Goal: Information Seeking & Learning: Check status

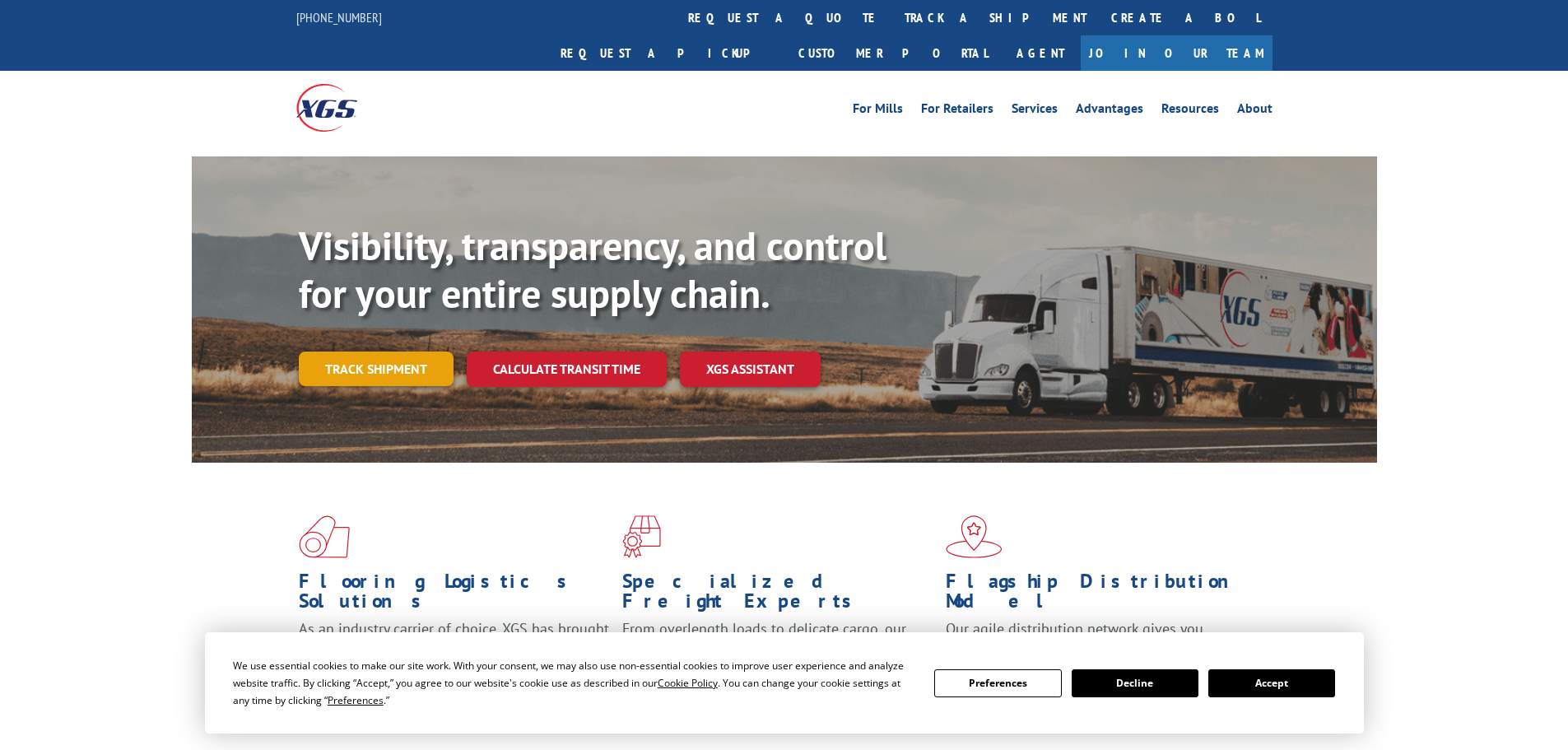
click at [404, 352] on link "Track shipment" at bounding box center [376, 368] width 155 height 34
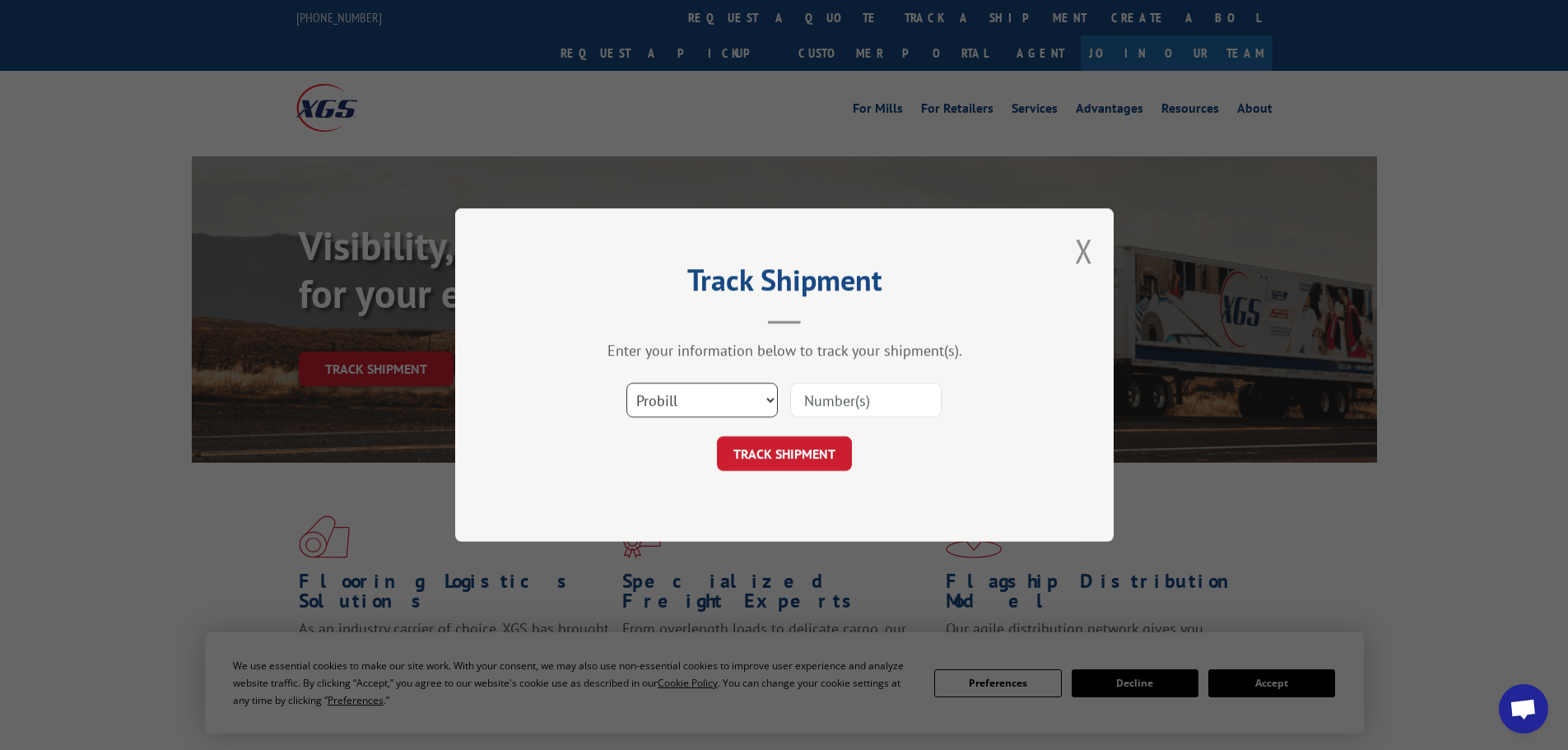
drag, startPoint x: 740, startPoint y: 393, endPoint x: 734, endPoint y: 415, distance: 22.8
click at [740, 394] on select "Select category... Probill BOL PO" at bounding box center [702, 399] width 152 height 34
select select "bol"
click at [627, 383] on select "Select category... Probill BOL PO" at bounding box center [702, 399] width 152 height 34
click at [807, 399] on input at bounding box center [866, 399] width 152 height 34
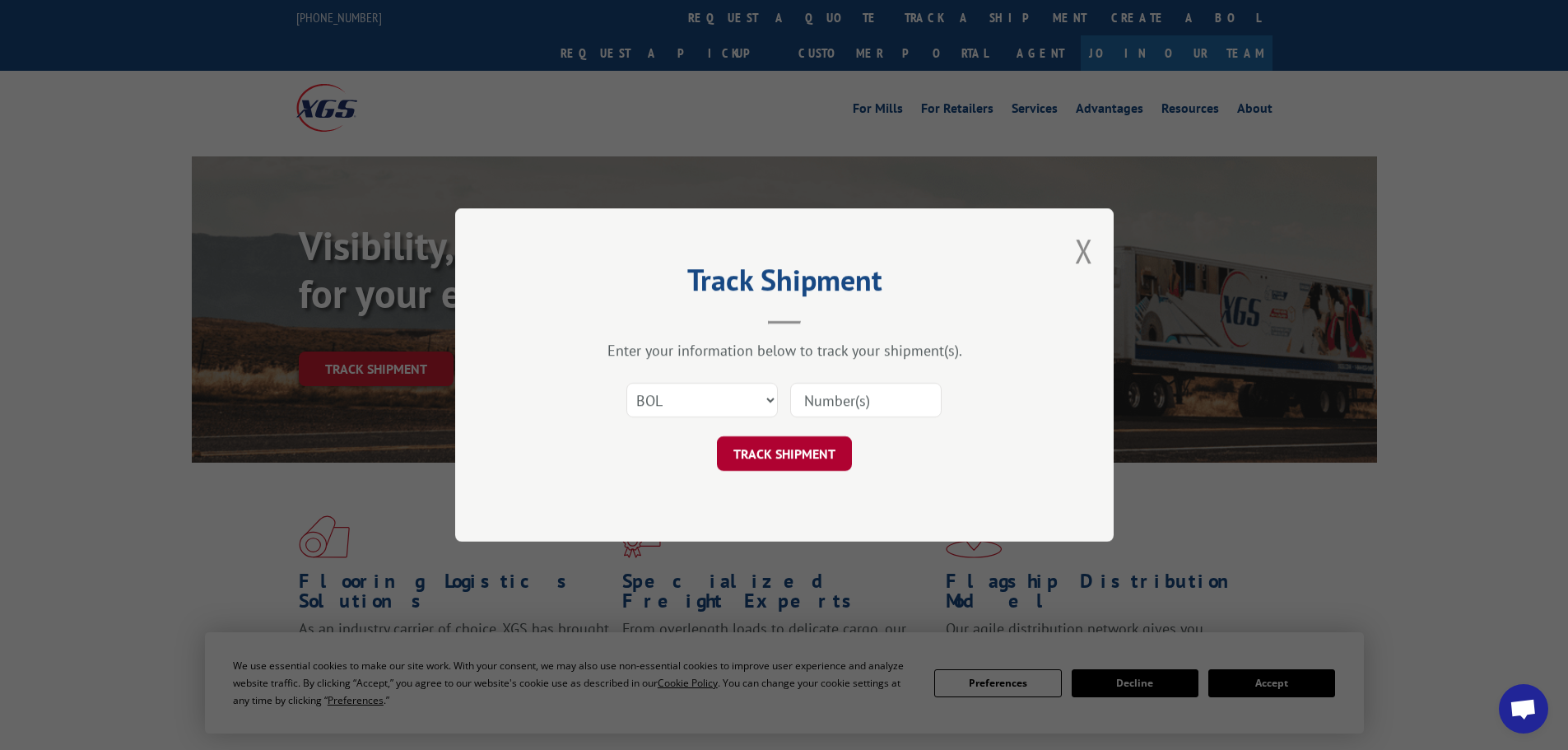
paste input "6882933"
type input "6882933"
click at [809, 449] on button "TRACK SHIPMENT" at bounding box center [784, 452] width 135 height 34
